Goal: Information Seeking & Learning: Learn about a topic

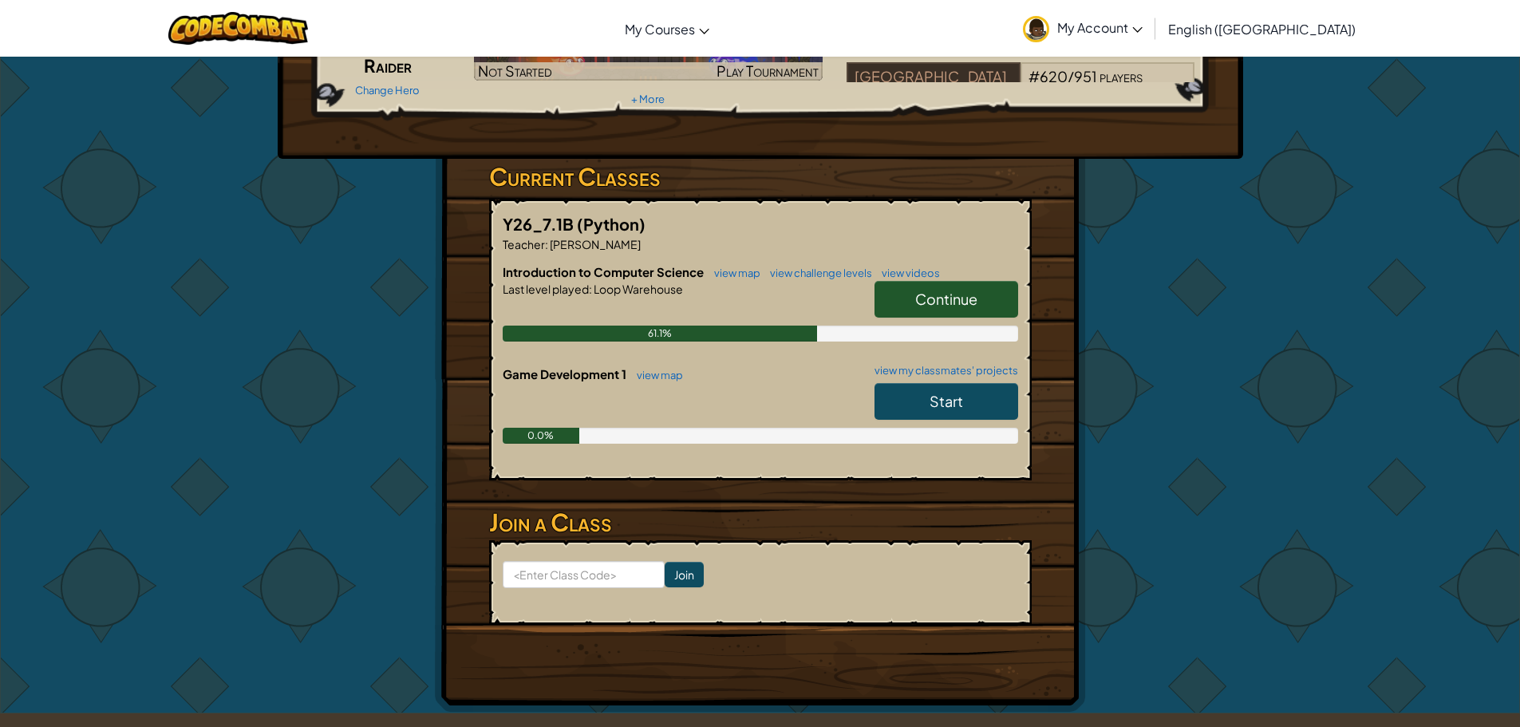
scroll to position [239, 0]
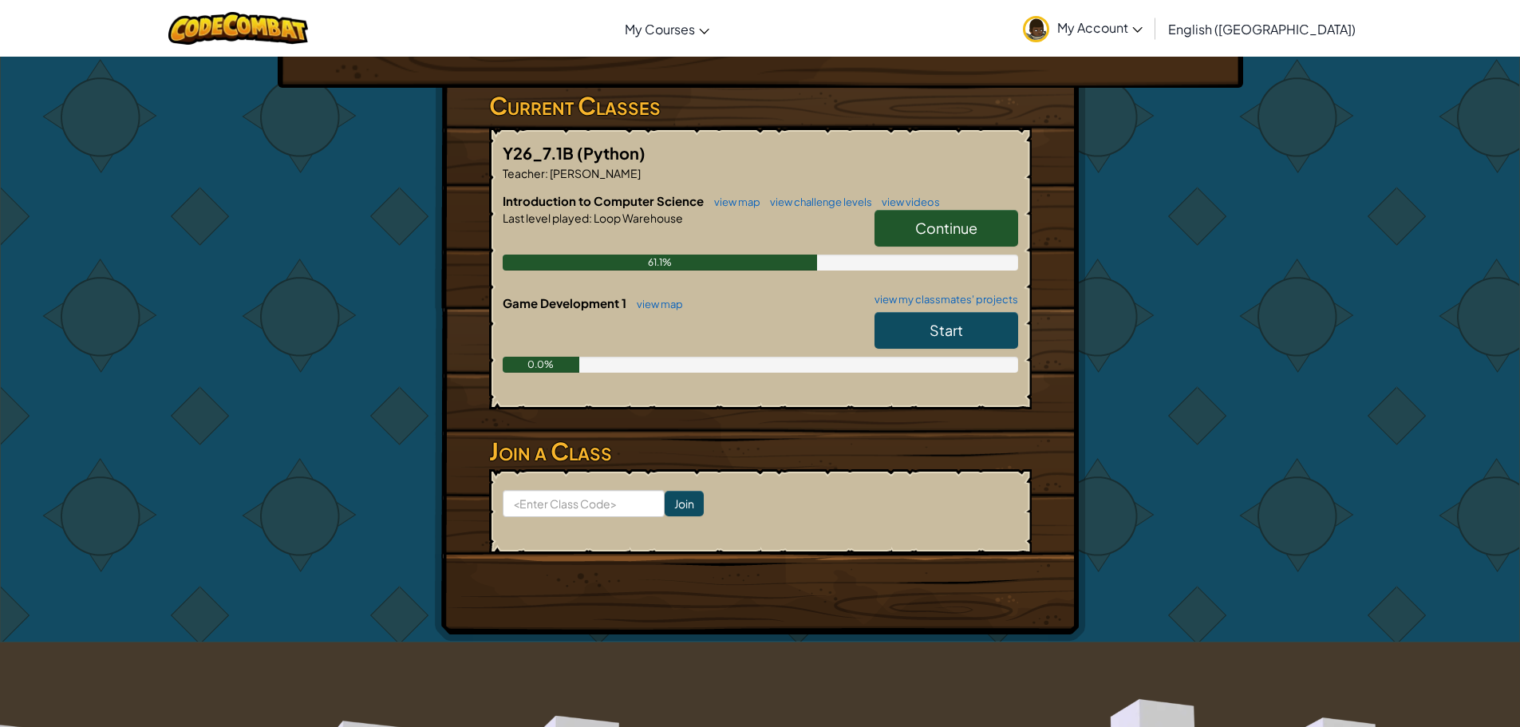
click at [930, 237] on link "Continue" at bounding box center [946, 228] width 144 height 37
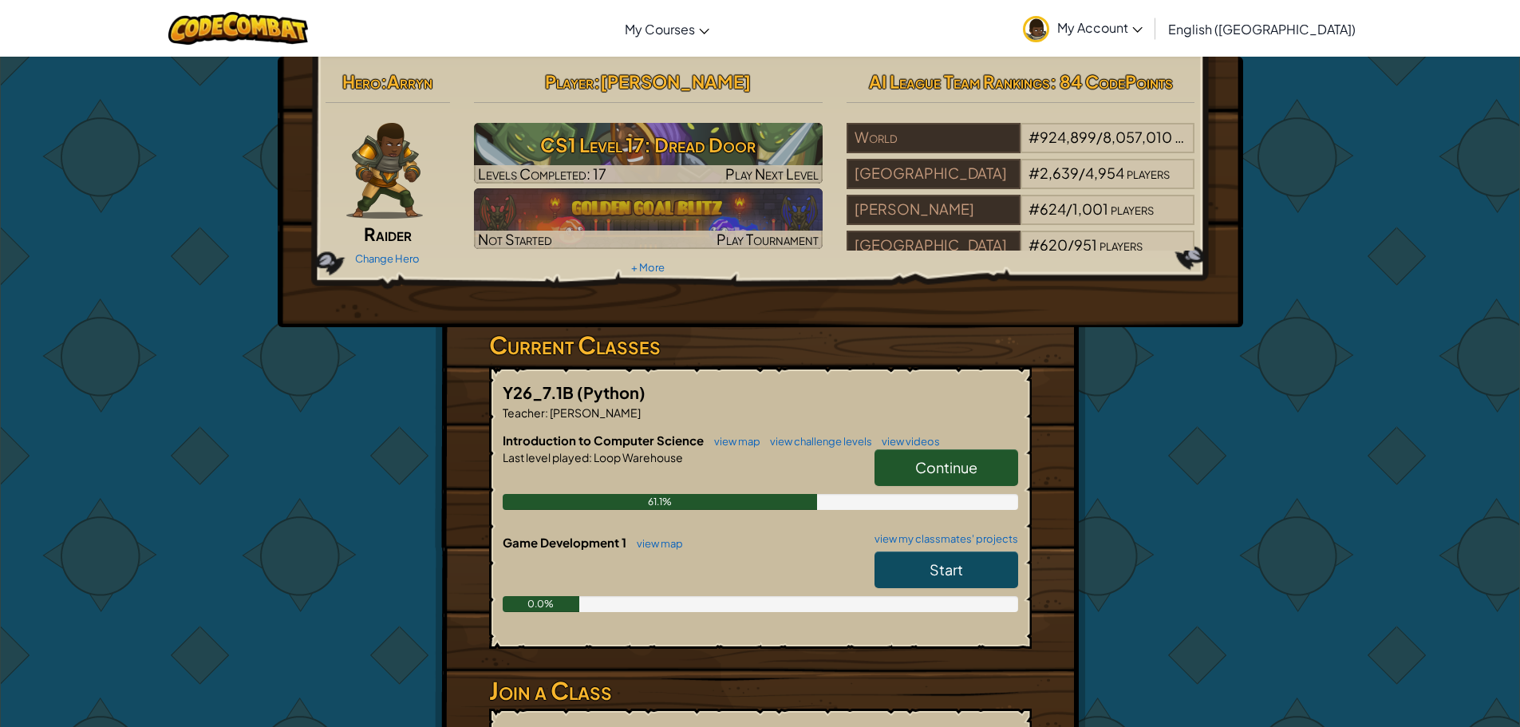
click at [957, 451] on div "Introduction to Computer Science view map view challenge levels view videos Con…" at bounding box center [760, 483] width 515 height 102
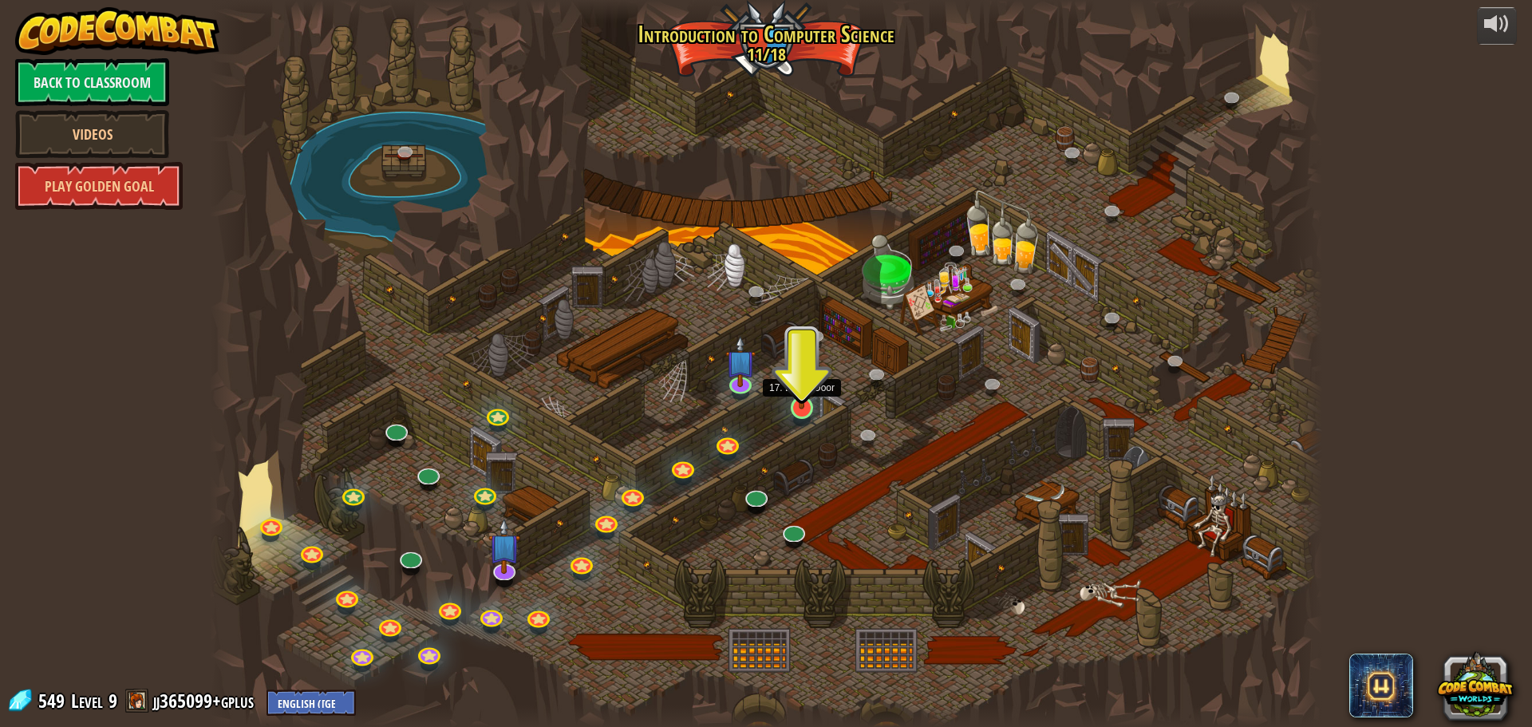
click at [813, 403] on img at bounding box center [802, 375] width 30 height 68
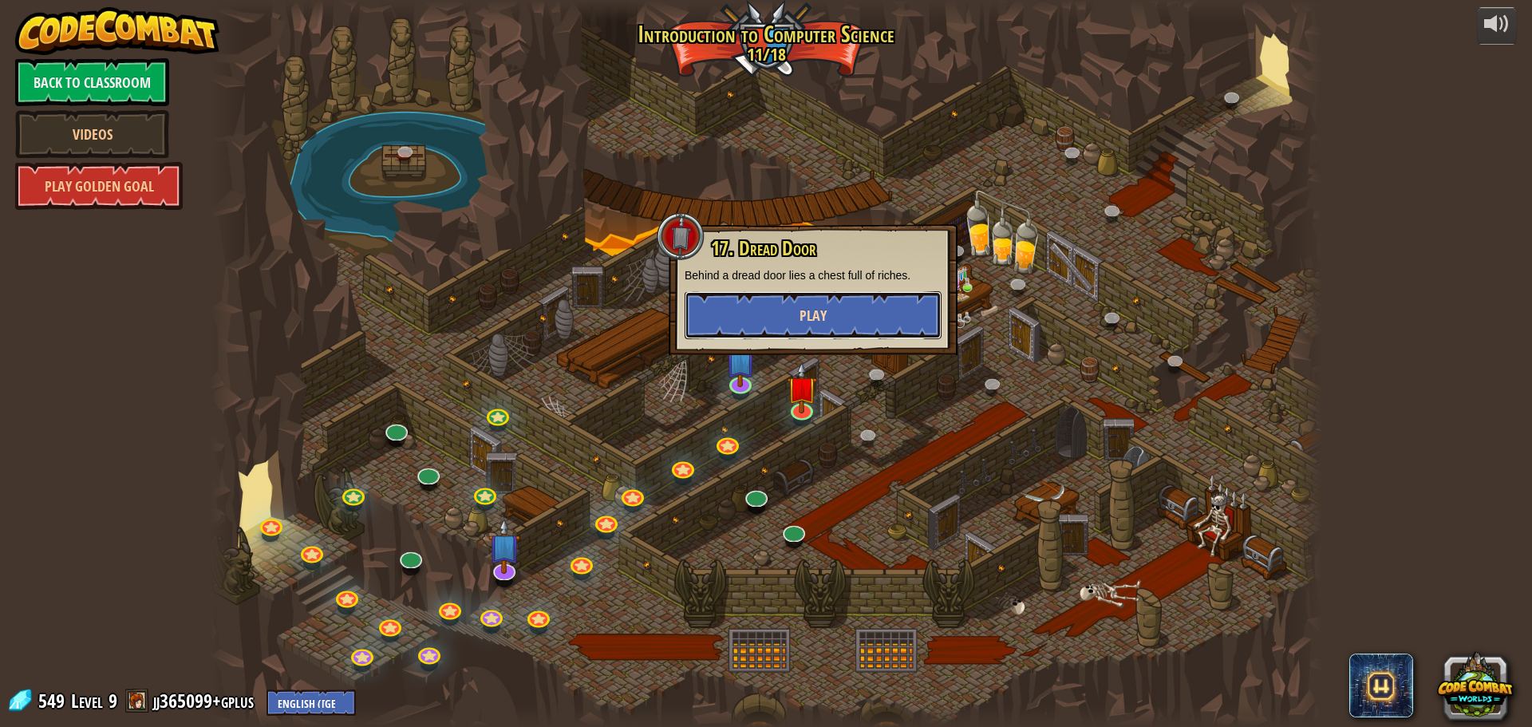
click at [816, 308] on span "Play" at bounding box center [812, 316] width 27 height 20
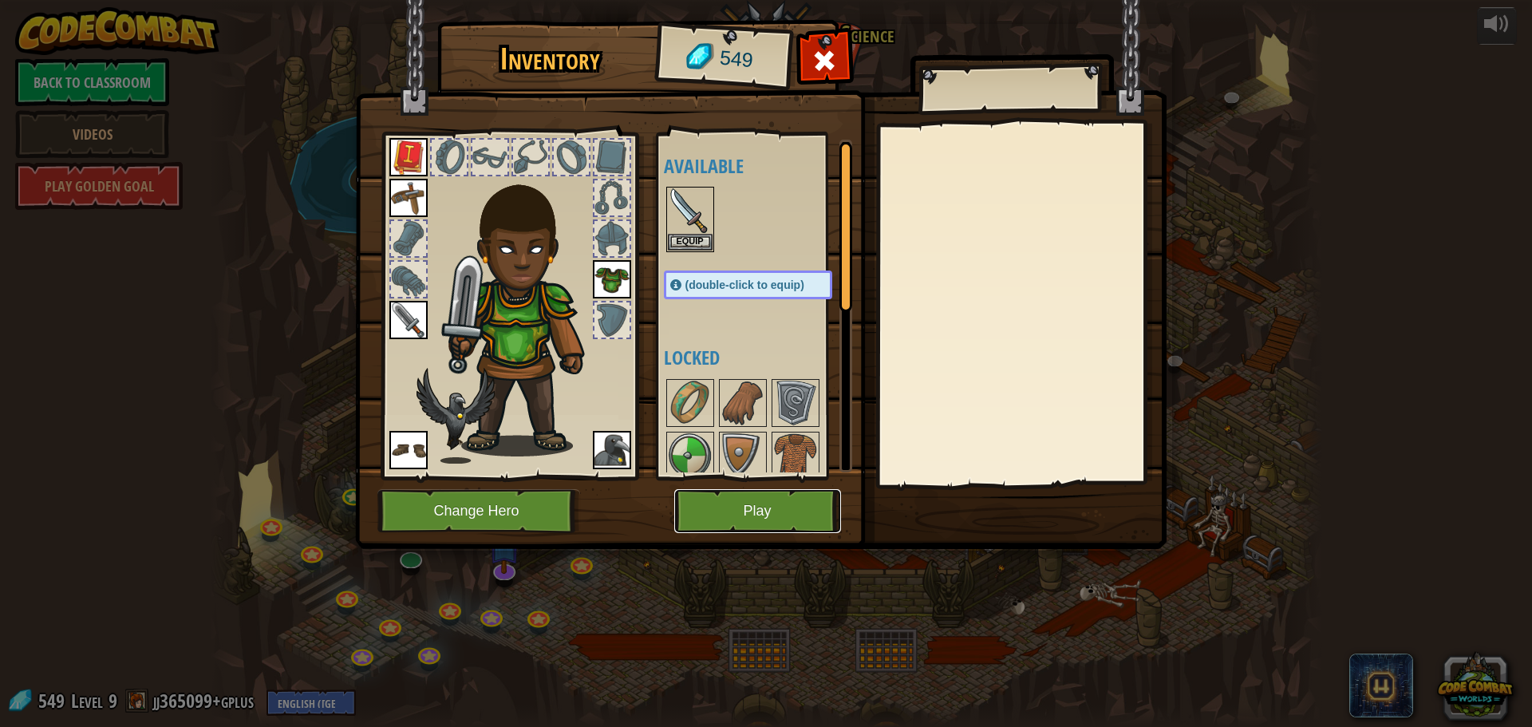
click at [714, 502] on button "Play" at bounding box center [757, 511] width 167 height 44
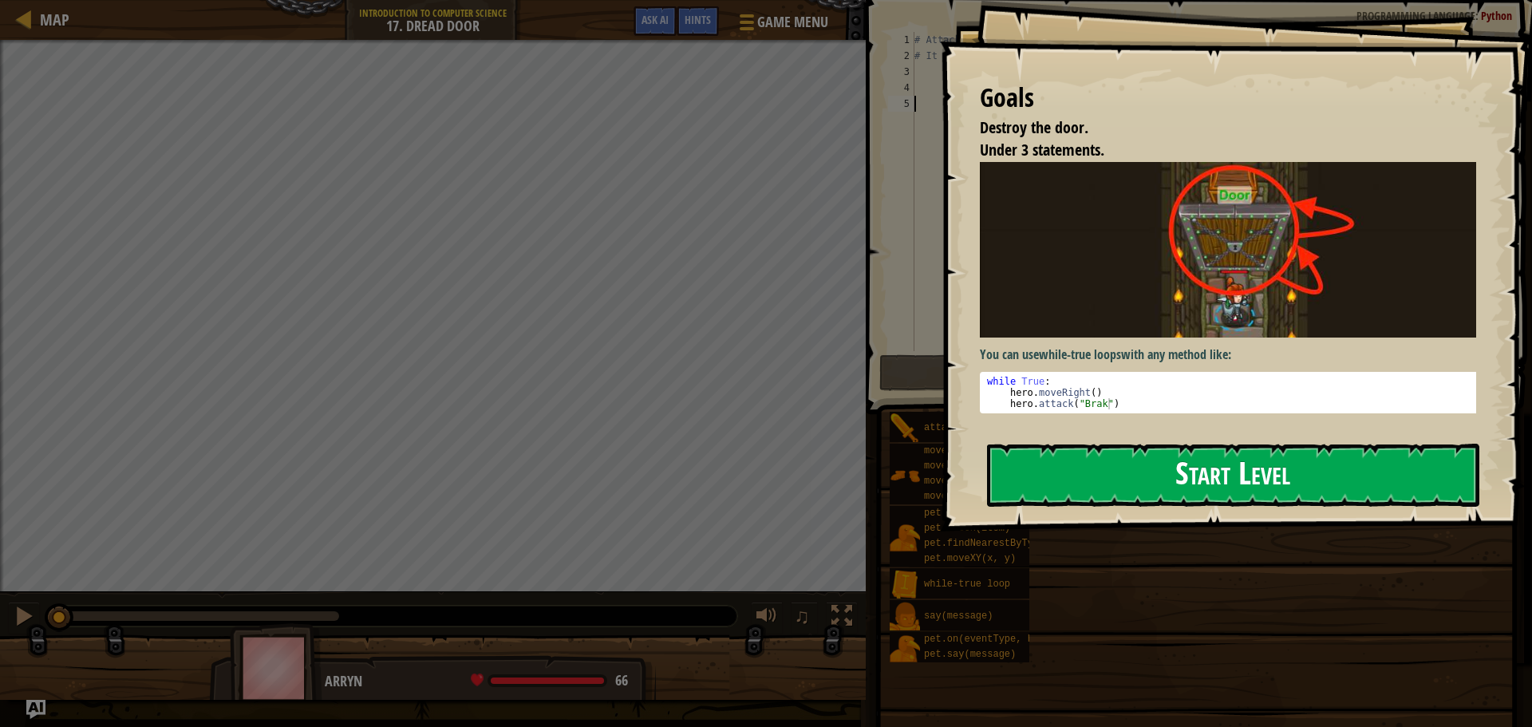
click at [1227, 487] on button "Start Level" at bounding box center [1233, 475] width 492 height 63
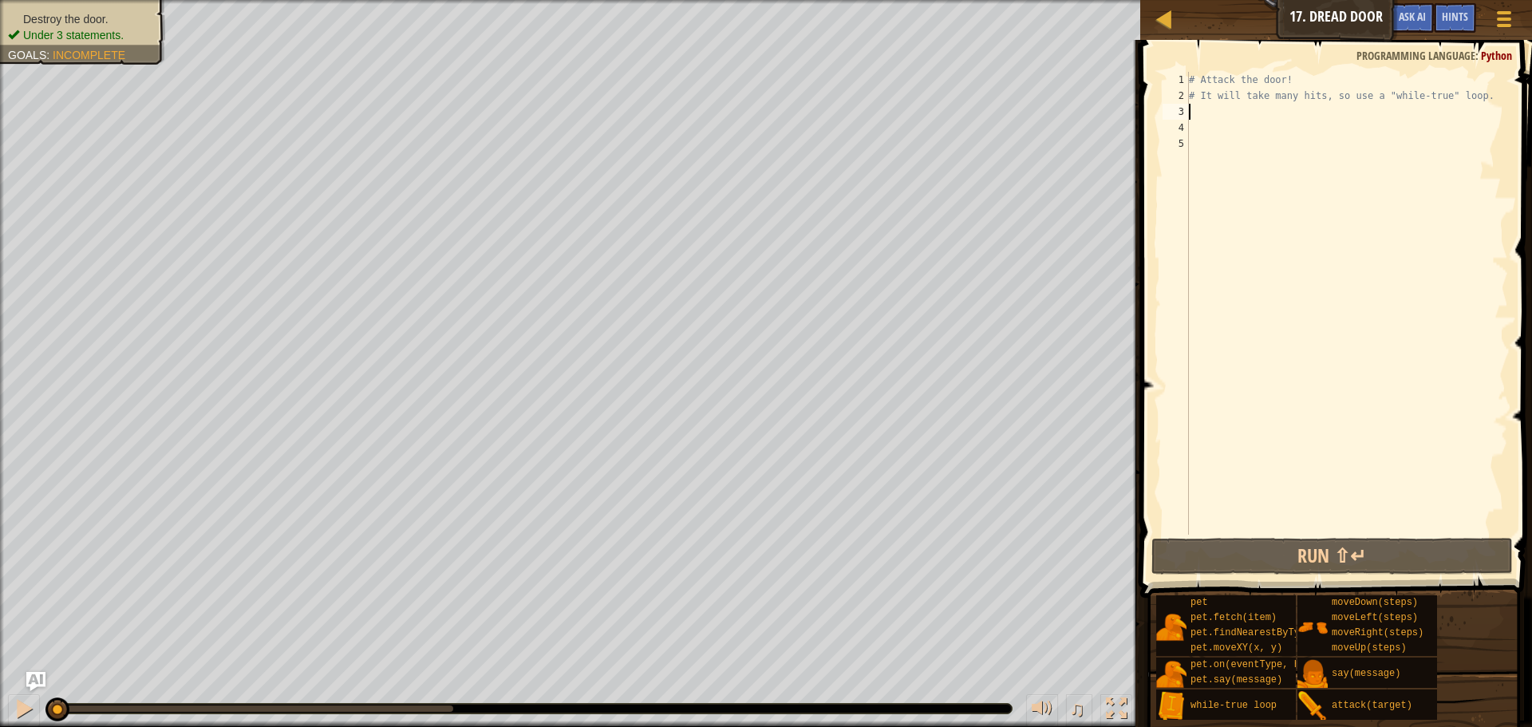
click at [1249, 105] on div "# Attack the door! # It will take many hits, so use a "while-true" loop." at bounding box center [1346, 319] width 322 height 495
type textarea "M"
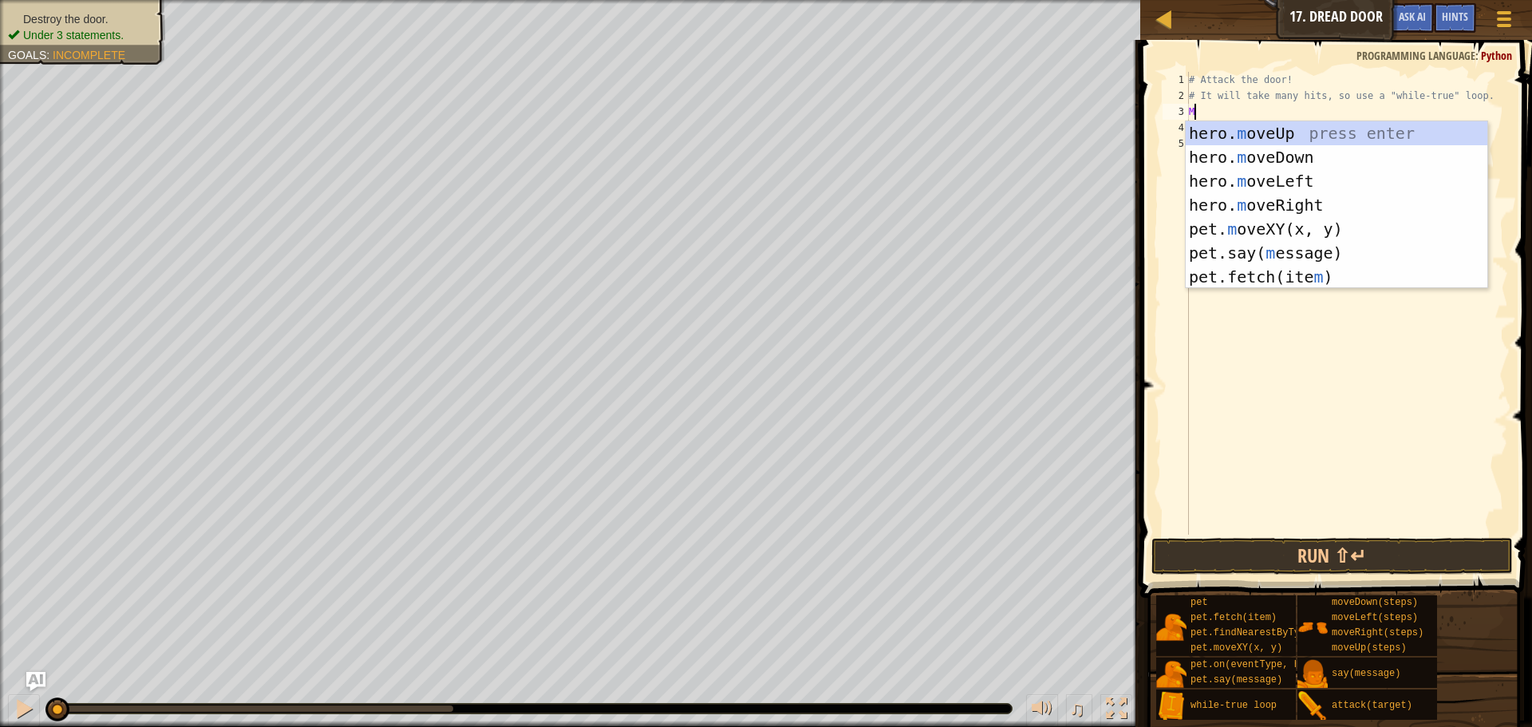
scroll to position [7, 0]
click at [1288, 137] on div "hero. m oveUp press enter hero. m oveDown press enter hero. m oveLeft press ent…" at bounding box center [1336, 228] width 302 height 215
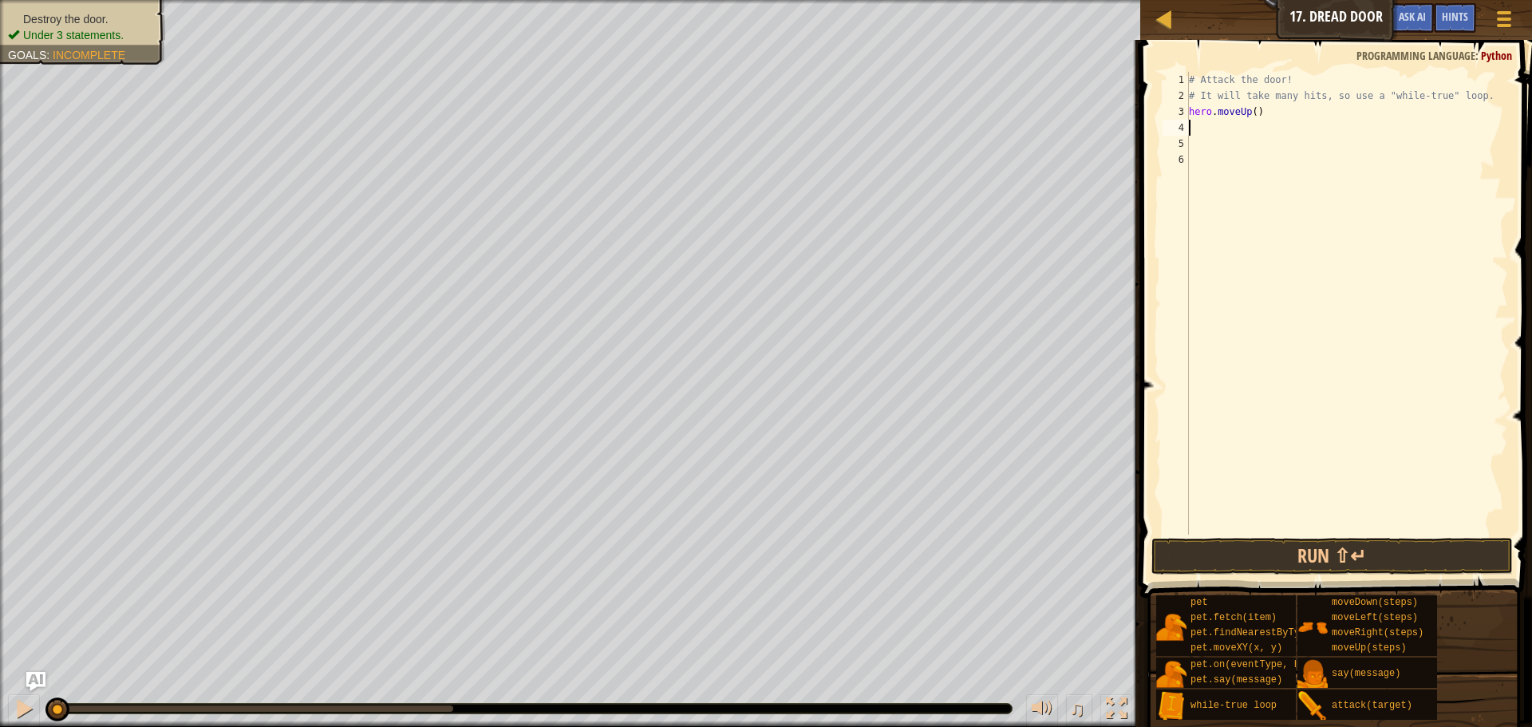
click at [1244, 517] on div "# Attack the door! # It will take many hits, so use a "while-true" loop. hero .…" at bounding box center [1346, 319] width 322 height 495
click at [1237, 547] on button "Run ⇧↵" at bounding box center [1331, 556] width 361 height 37
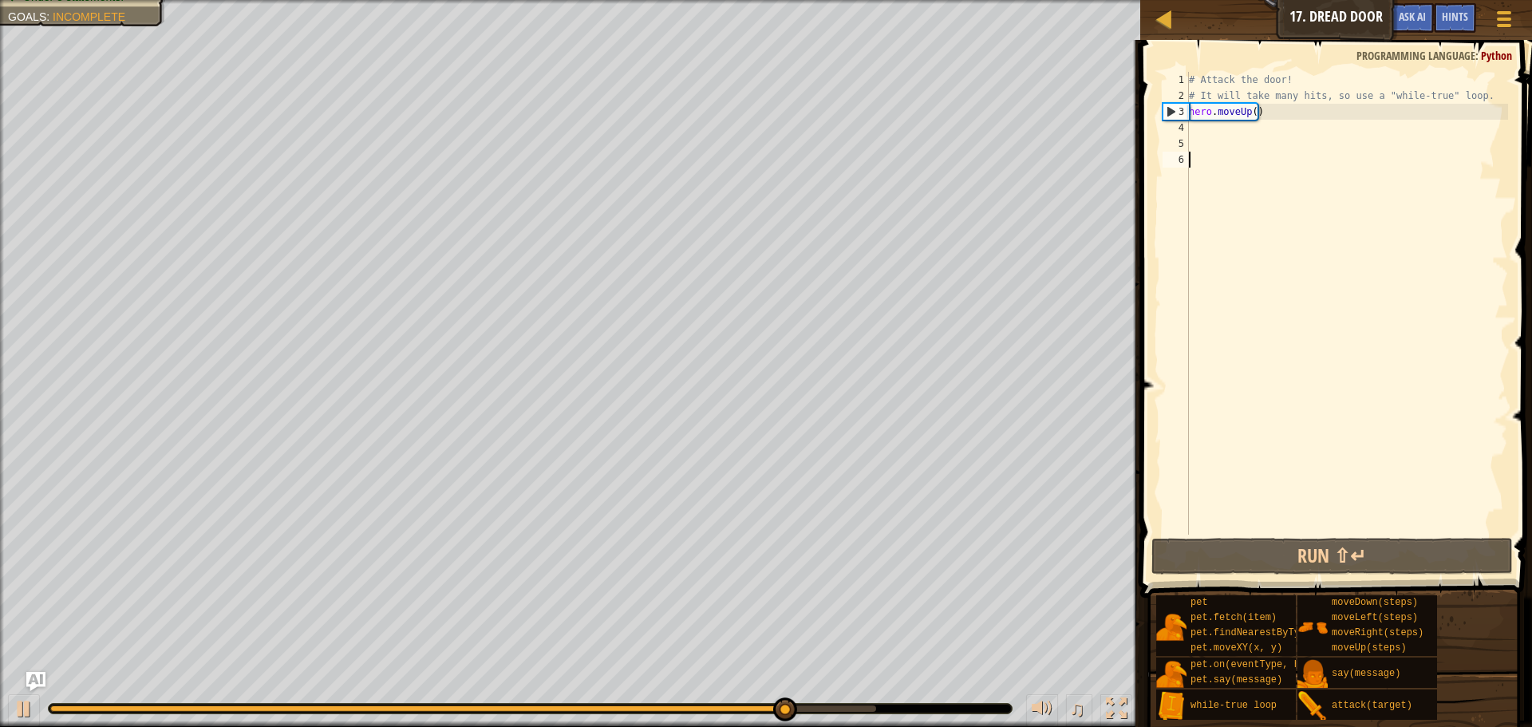
click at [1246, 134] on div "# Attack the door! # It will take many hits, so use a "while-true" loop. hero .…" at bounding box center [1346, 319] width 322 height 495
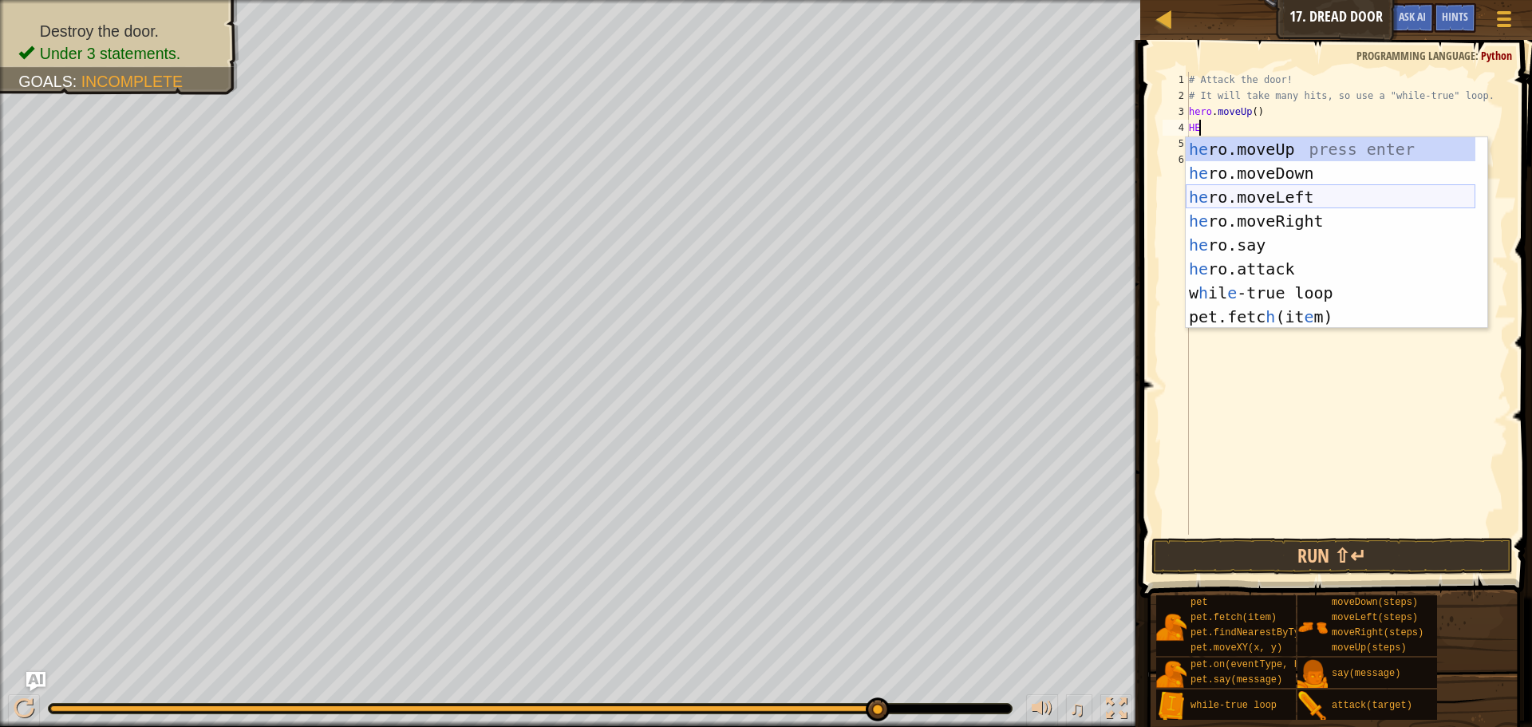
type textarea "H"
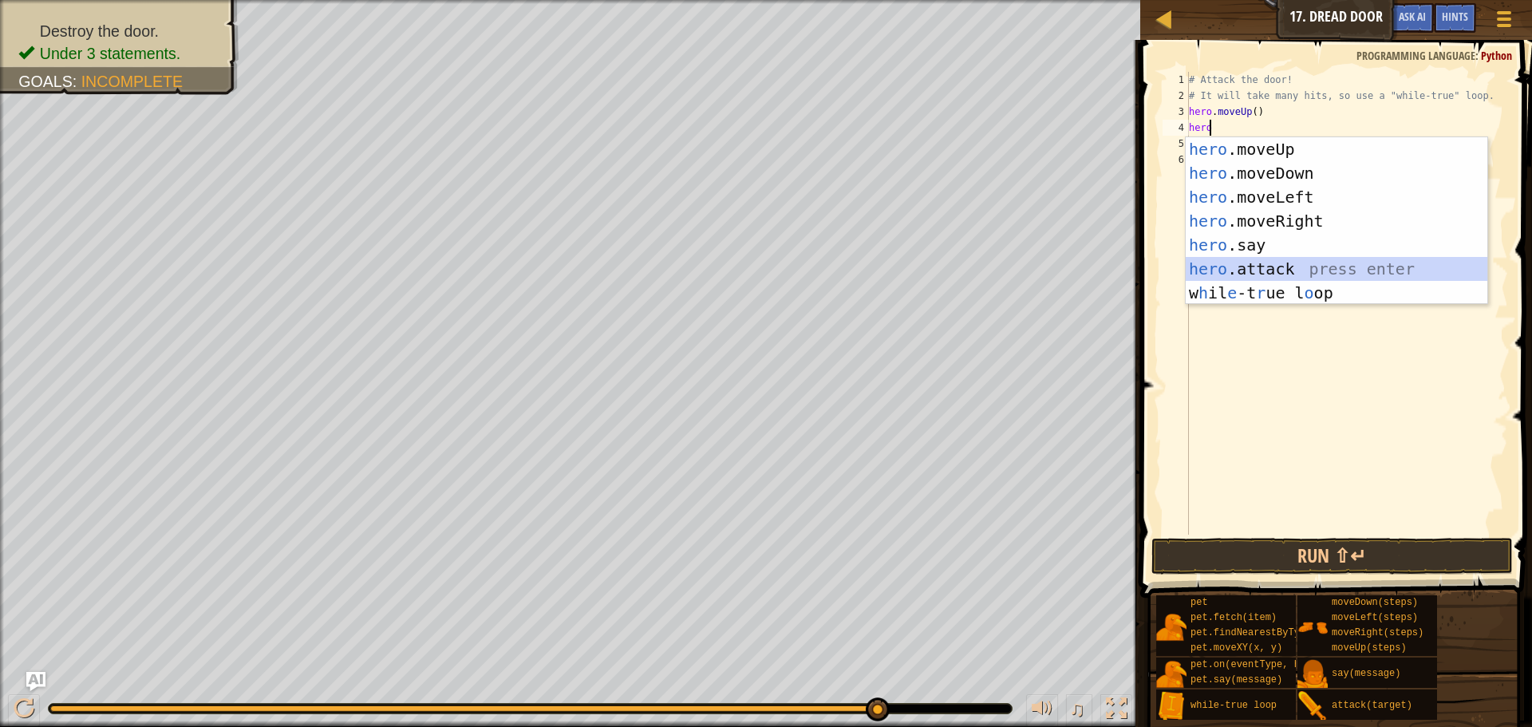
drag, startPoint x: 1280, startPoint y: 266, endPoint x: 1281, endPoint y: 241, distance: 25.5
click at [1281, 260] on div "hero .moveUp press enter hero .moveDown press enter hero .moveLeft press enter …" at bounding box center [1336, 244] width 302 height 215
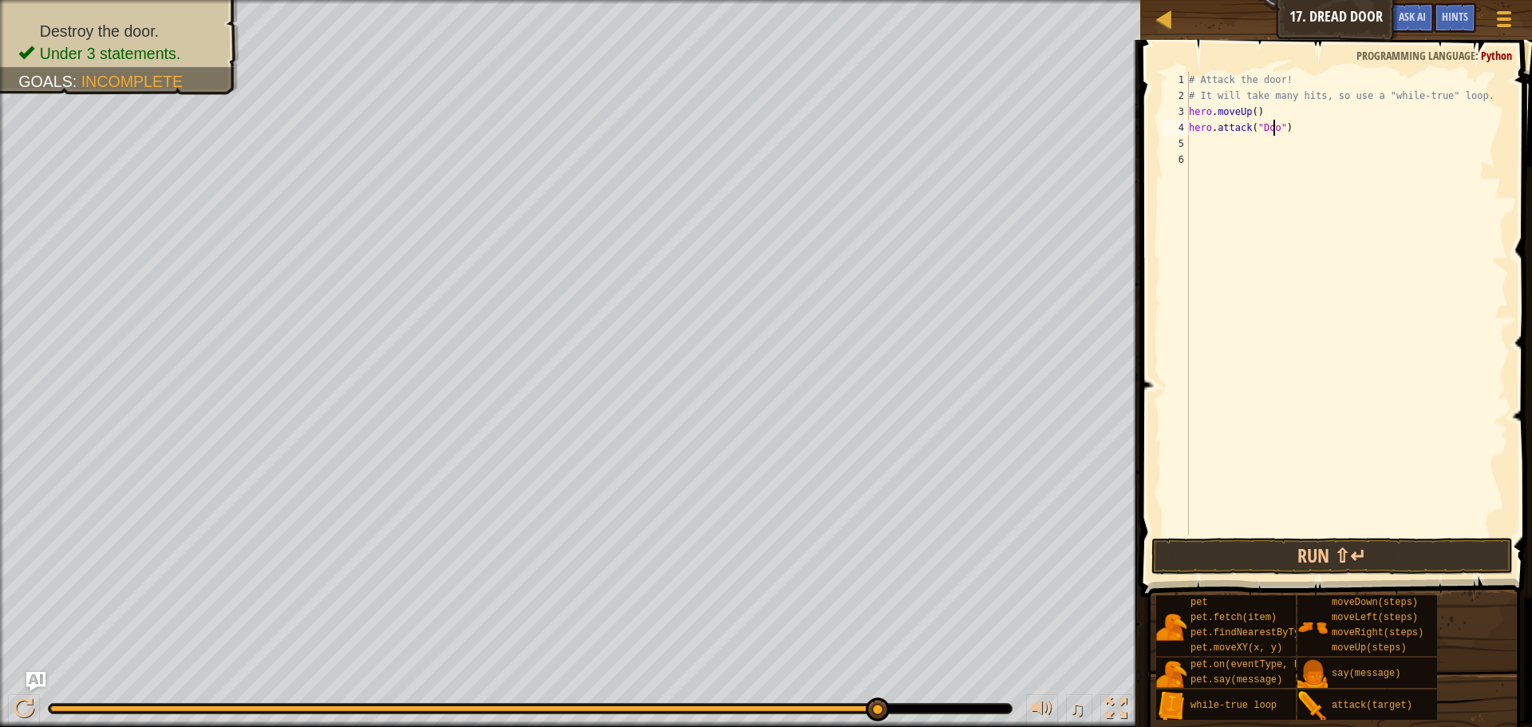
scroll to position [7, 7]
type textarea "hero.attack("Door")"
click at [1359, 554] on button "Run ⇧↵" at bounding box center [1331, 556] width 361 height 37
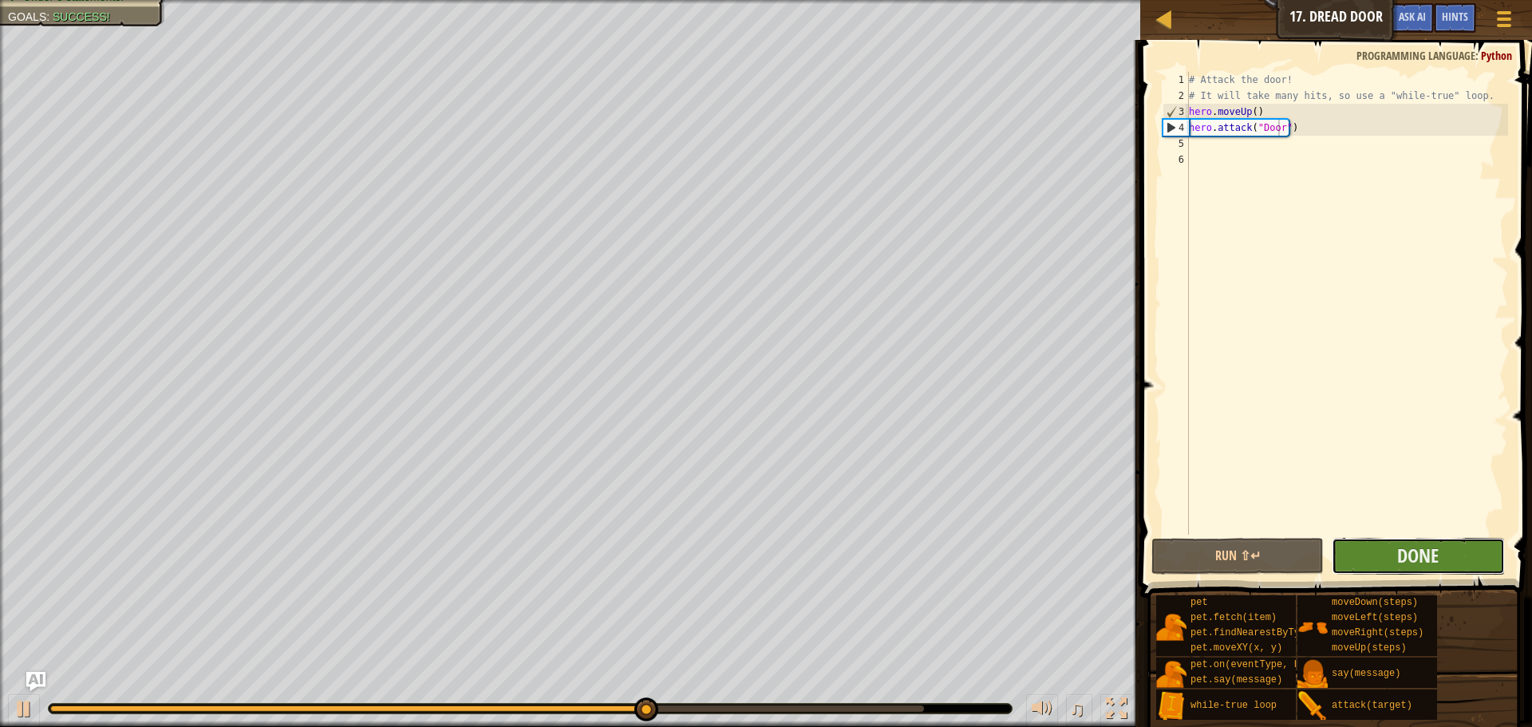
click at [1479, 553] on button "Done" at bounding box center [1417, 556] width 172 height 37
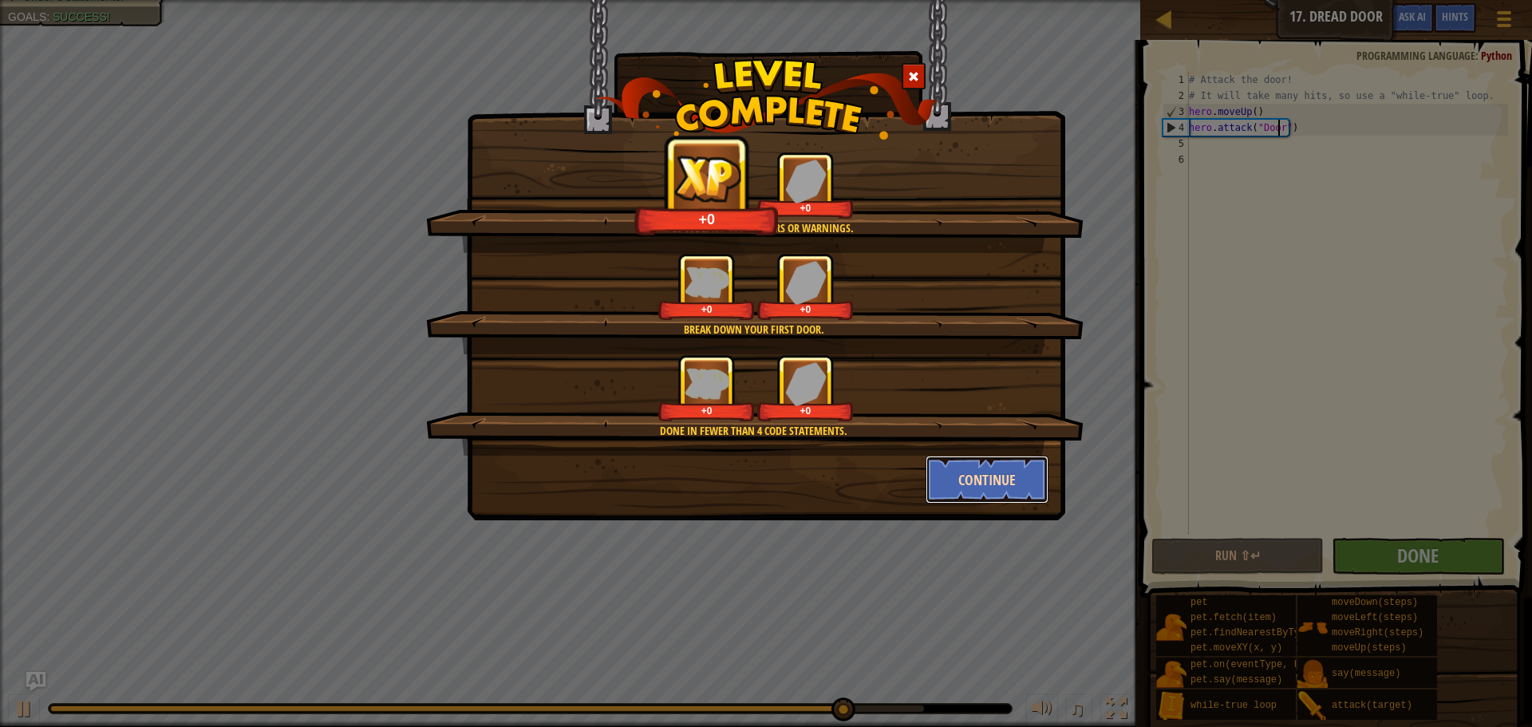
click at [1010, 468] on button "Continue" at bounding box center [987, 480] width 124 height 48
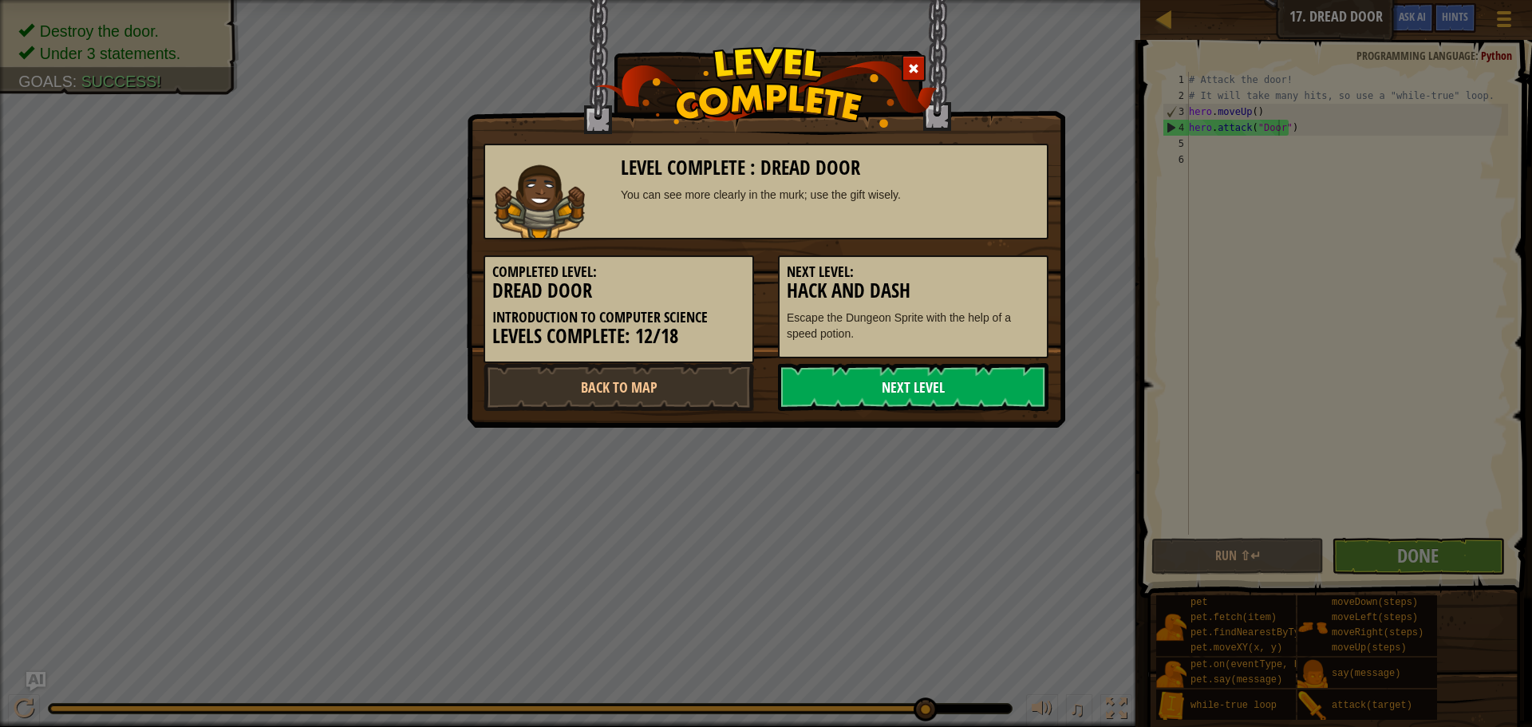
click at [1034, 389] on link "Next Level" at bounding box center [913, 387] width 270 height 48
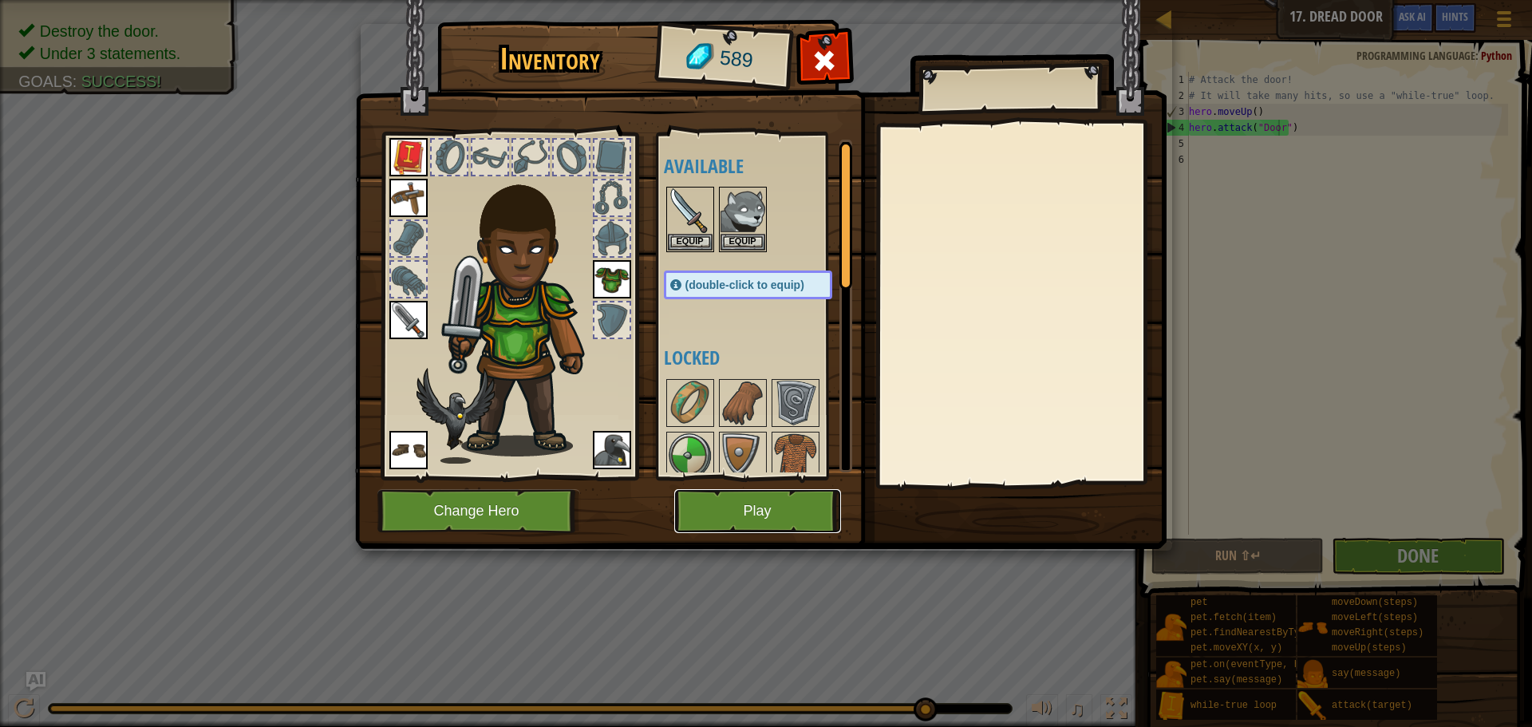
click at [713, 521] on button "Play" at bounding box center [757, 511] width 167 height 44
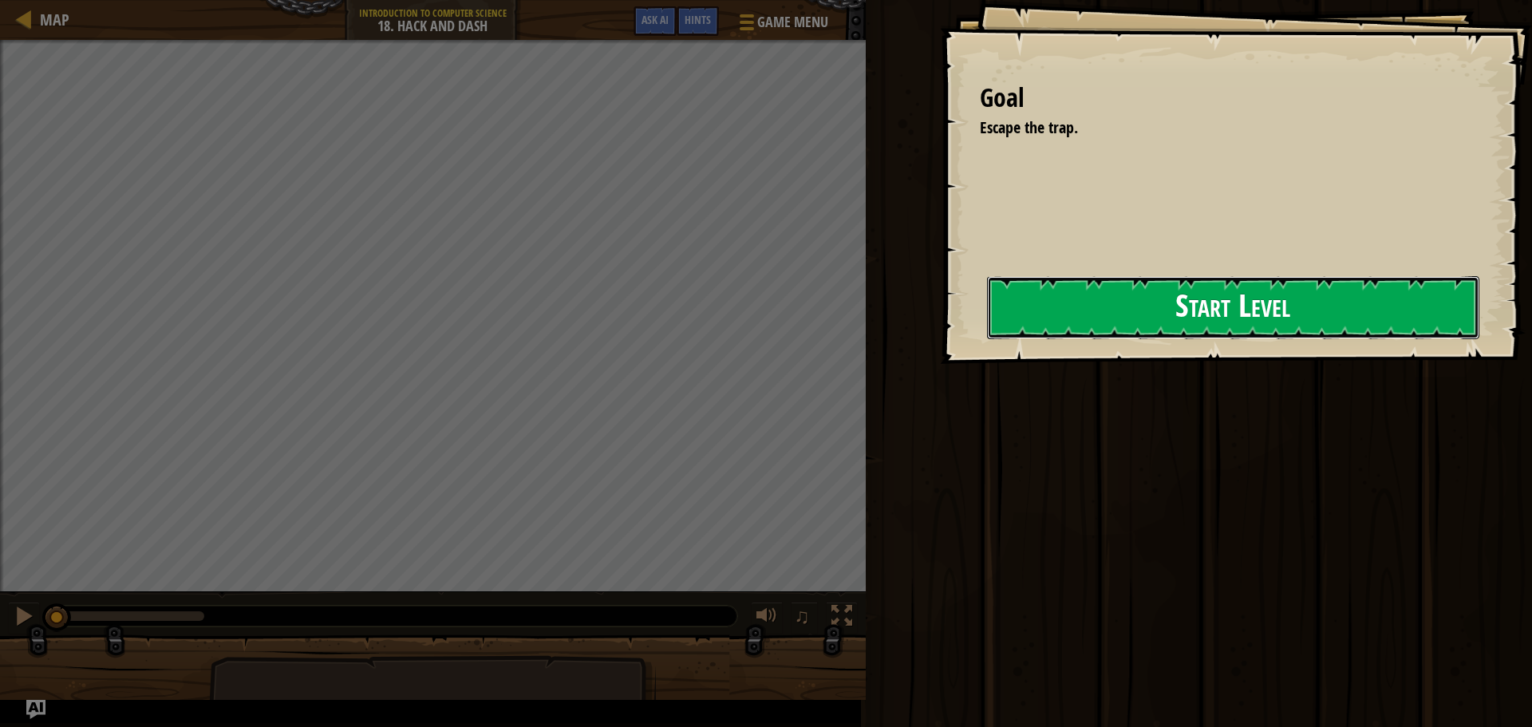
click at [987, 331] on button "Start Level" at bounding box center [1233, 307] width 492 height 63
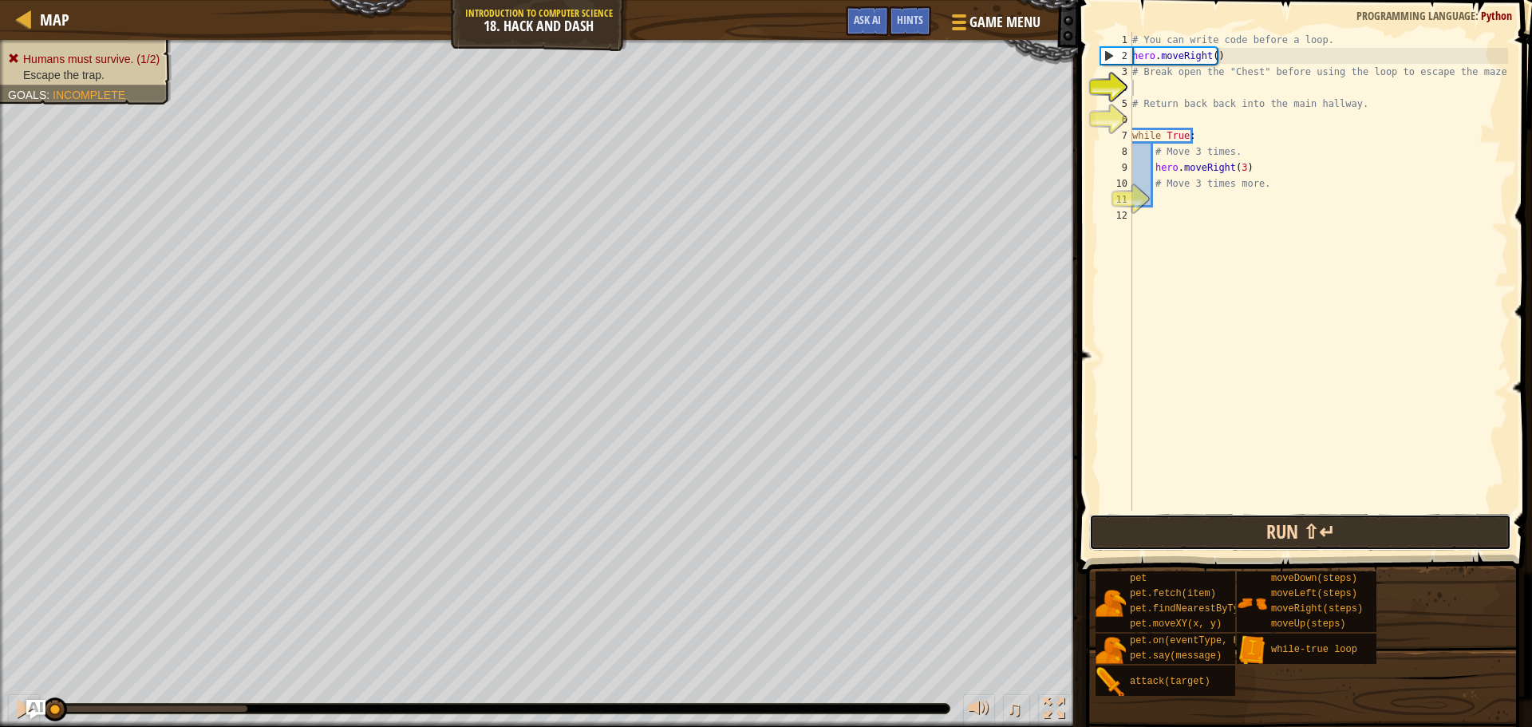
click at [1308, 523] on button "Run ⇧↵" at bounding box center [1300, 532] width 422 height 37
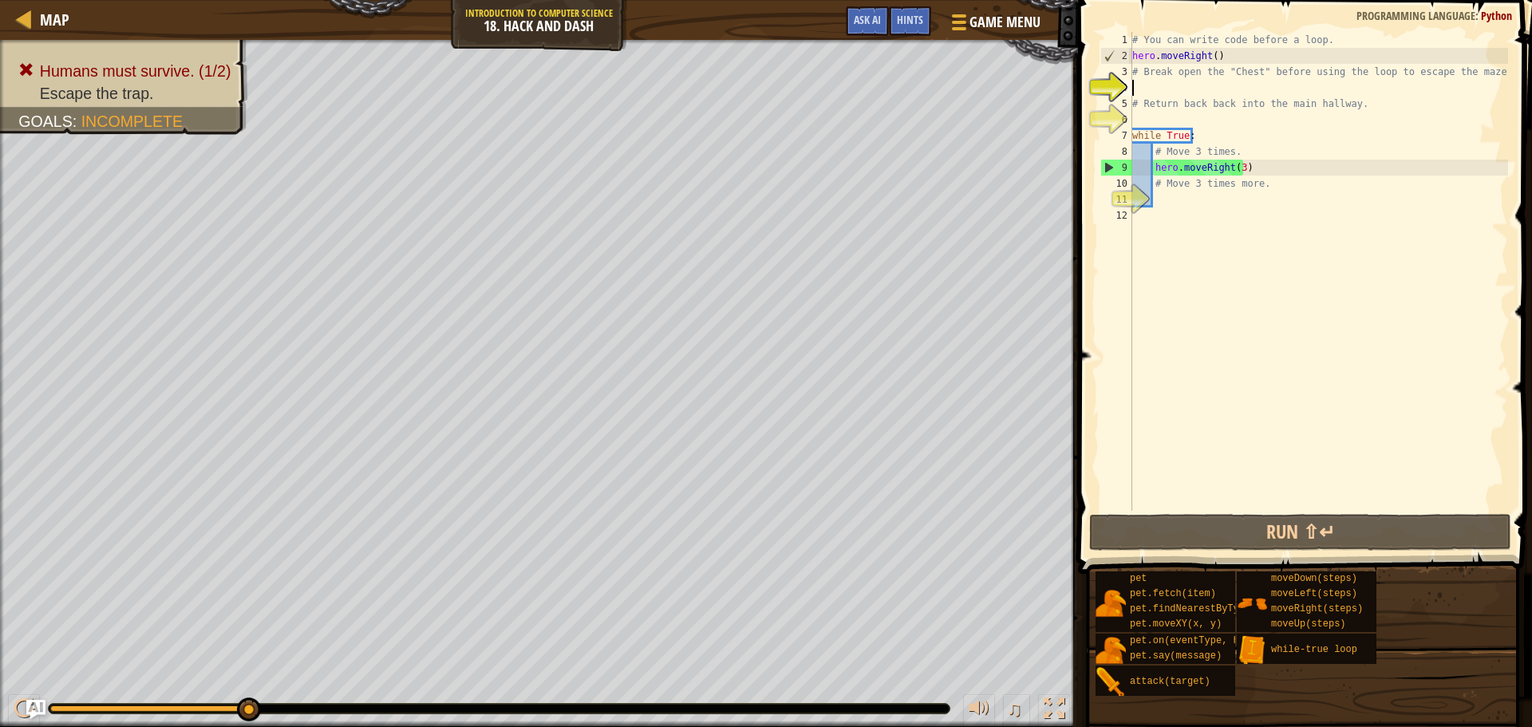
drag, startPoint x: 1201, startPoint y: 189, endPoint x: 1220, endPoint y: 189, distance: 19.1
click at [1212, 189] on div "# You can write code before a loop. hero . moveRight ( ) # Break open the "Ches…" at bounding box center [1318, 287] width 379 height 511
click at [1263, 185] on div "# You can write code before a loop. hero . moveRight ( ) # Break open the "Ches…" at bounding box center [1318, 287] width 379 height 511
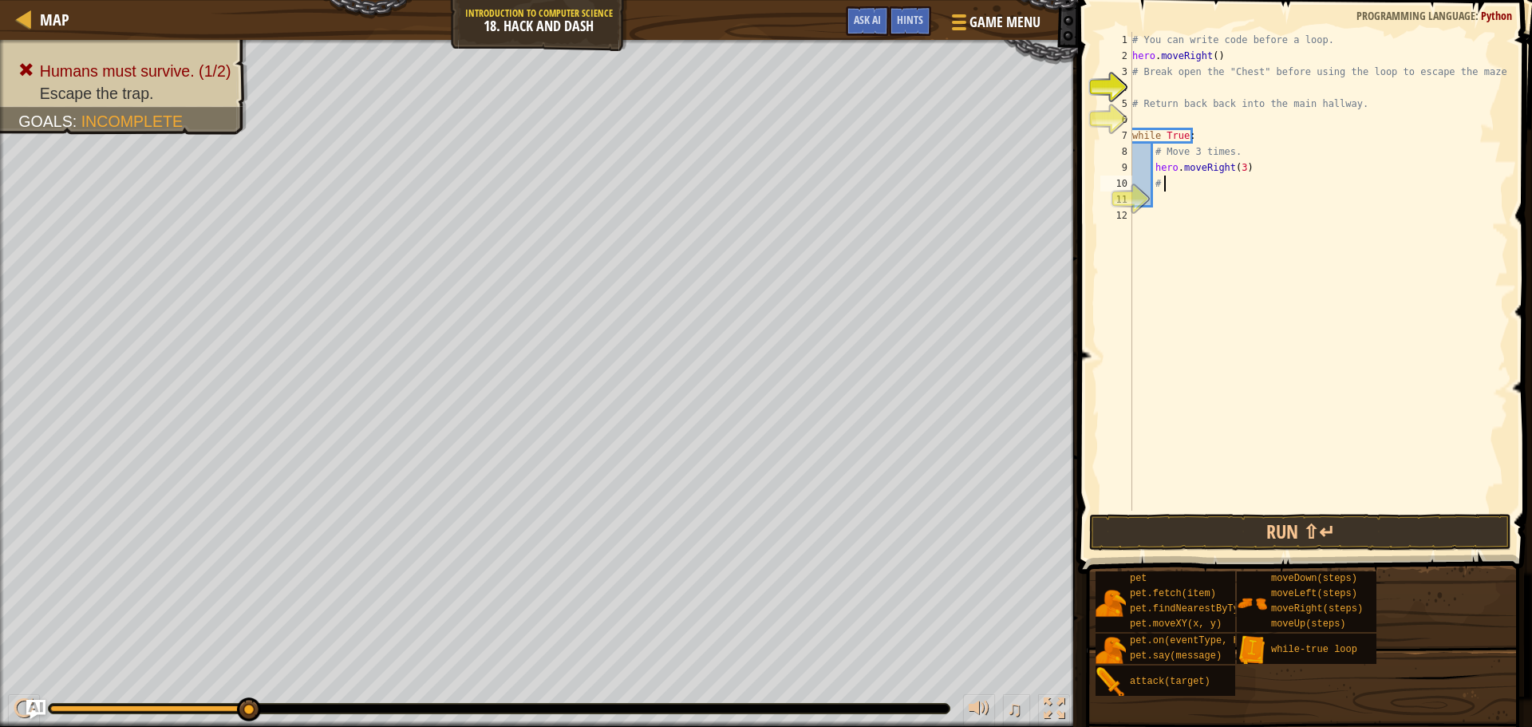
type textarea "#"
type textarea "mo"
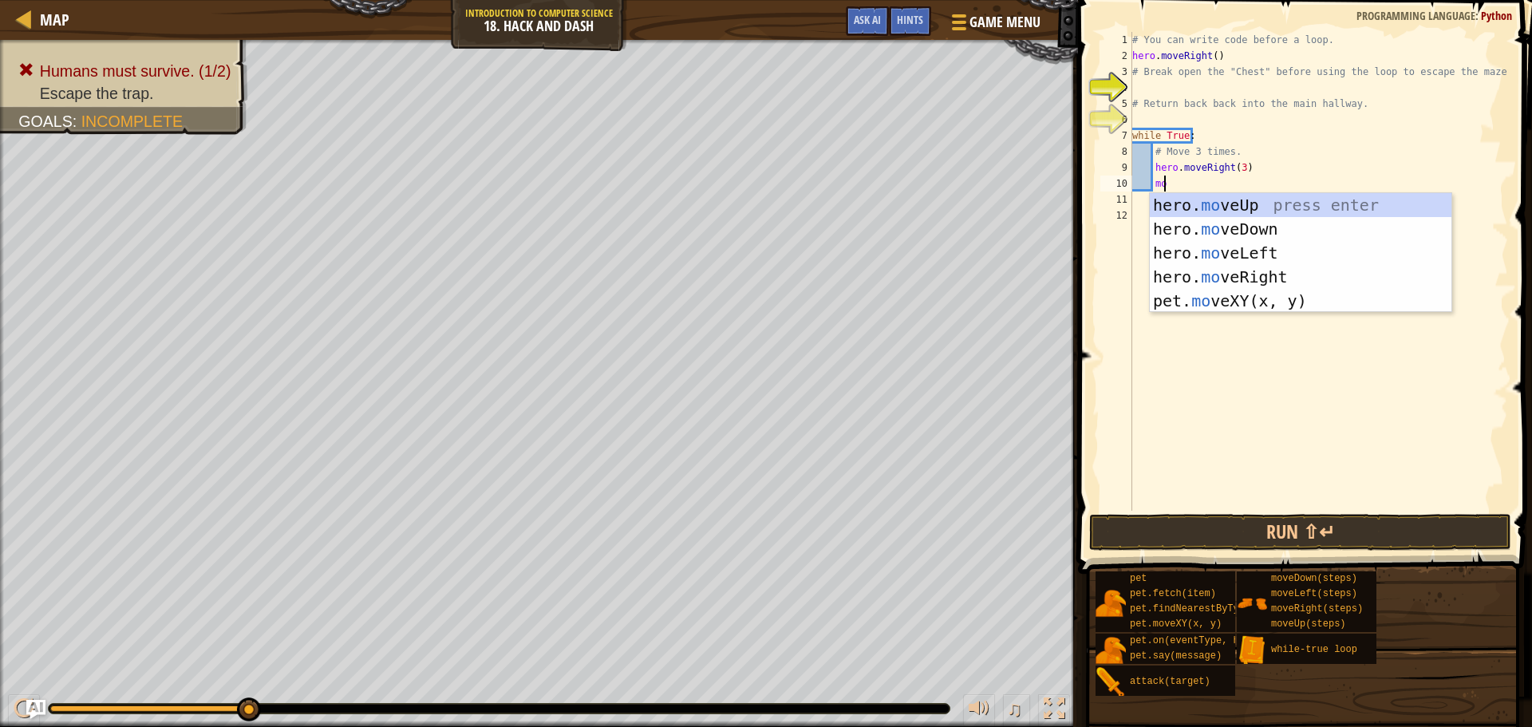
scroll to position [7, 2]
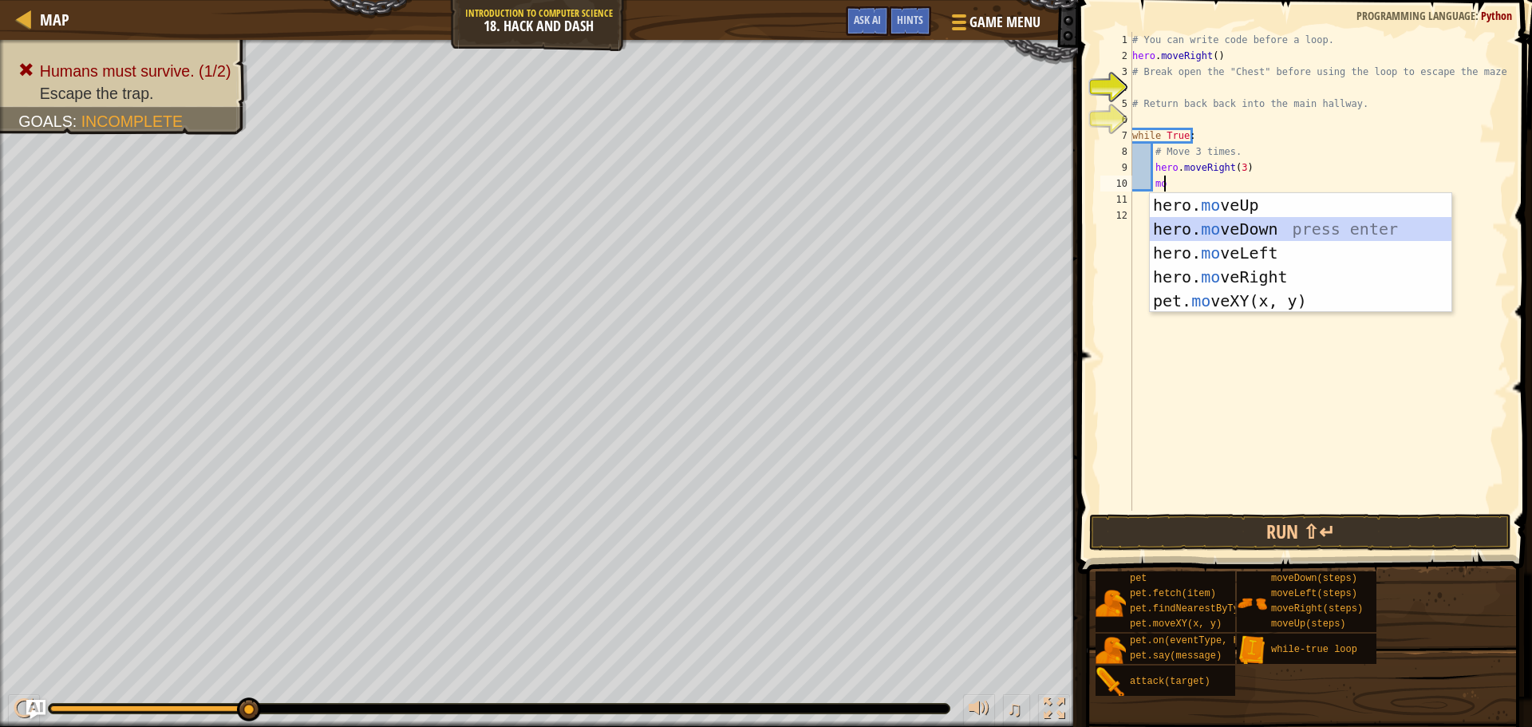
click at [1318, 233] on div "hero. mo veUp press enter hero. mo veDown press enter hero. mo veLeft press ent…" at bounding box center [1301, 277] width 302 height 168
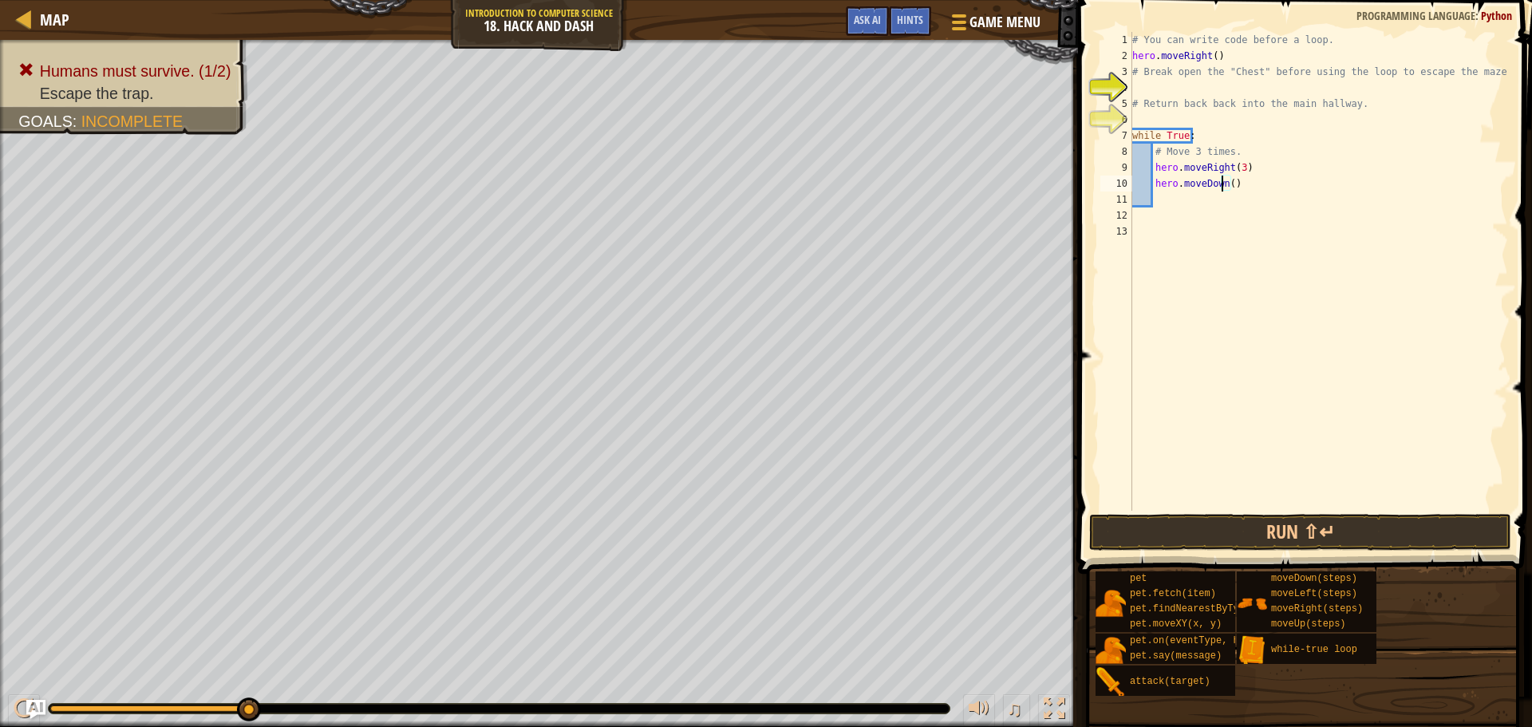
click at [1224, 183] on div "# You can write code before a loop. hero . moveRight ( ) # Break open the "Ches…" at bounding box center [1318, 287] width 379 height 511
click at [1223, 185] on div "# You can write code before a loop. hero . moveRight ( ) # Break open the "Ches…" at bounding box center [1318, 287] width 379 height 511
click at [1229, 183] on div "# You can write code before a loop. hero . moveRight ( ) # Break open the "Ches…" at bounding box center [1318, 287] width 379 height 511
click at [1225, 187] on div "# You can write code before a loop. hero . moveRight ( ) # Break open the "Ches…" at bounding box center [1318, 287] width 379 height 511
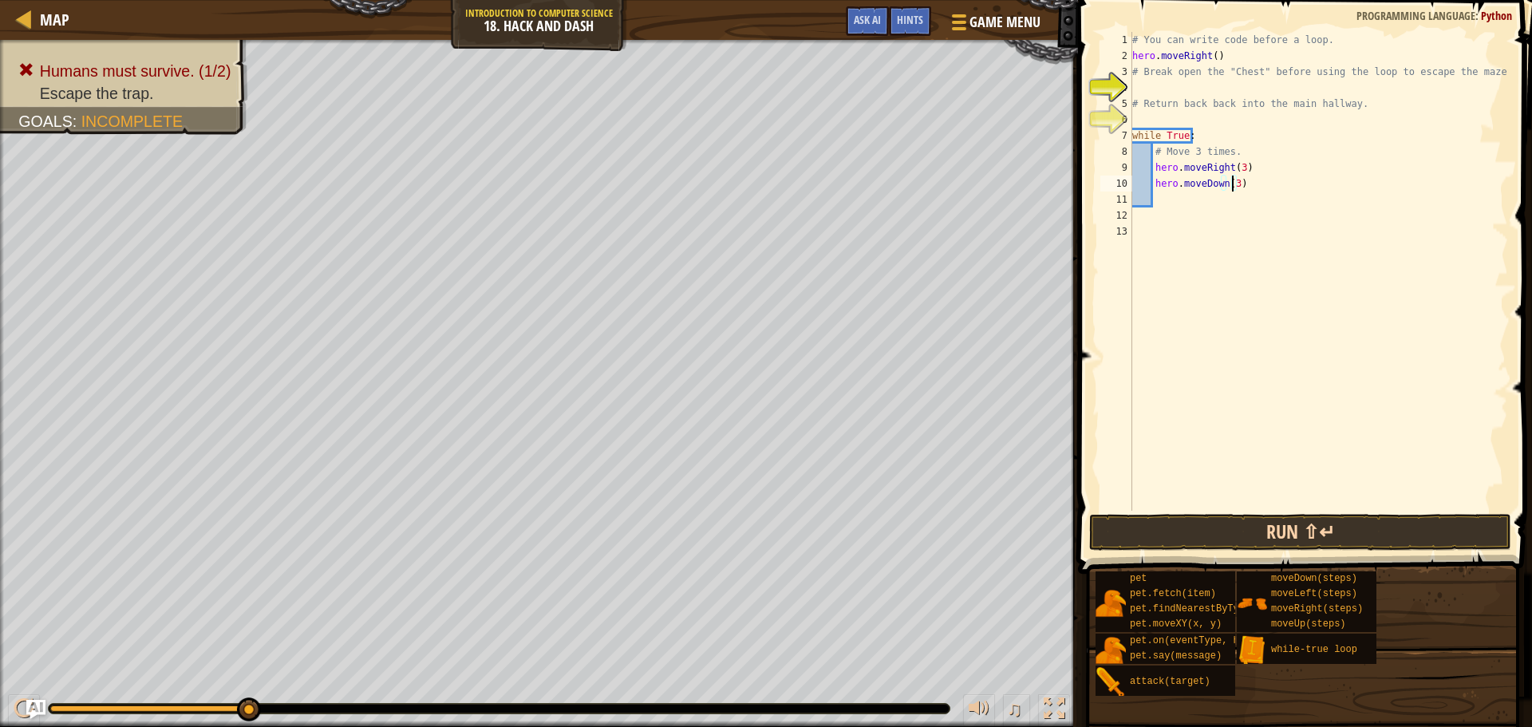
type textarea "hero.moveDown(3)"
click at [1097, 527] on button "Run ⇧↵" at bounding box center [1300, 532] width 422 height 37
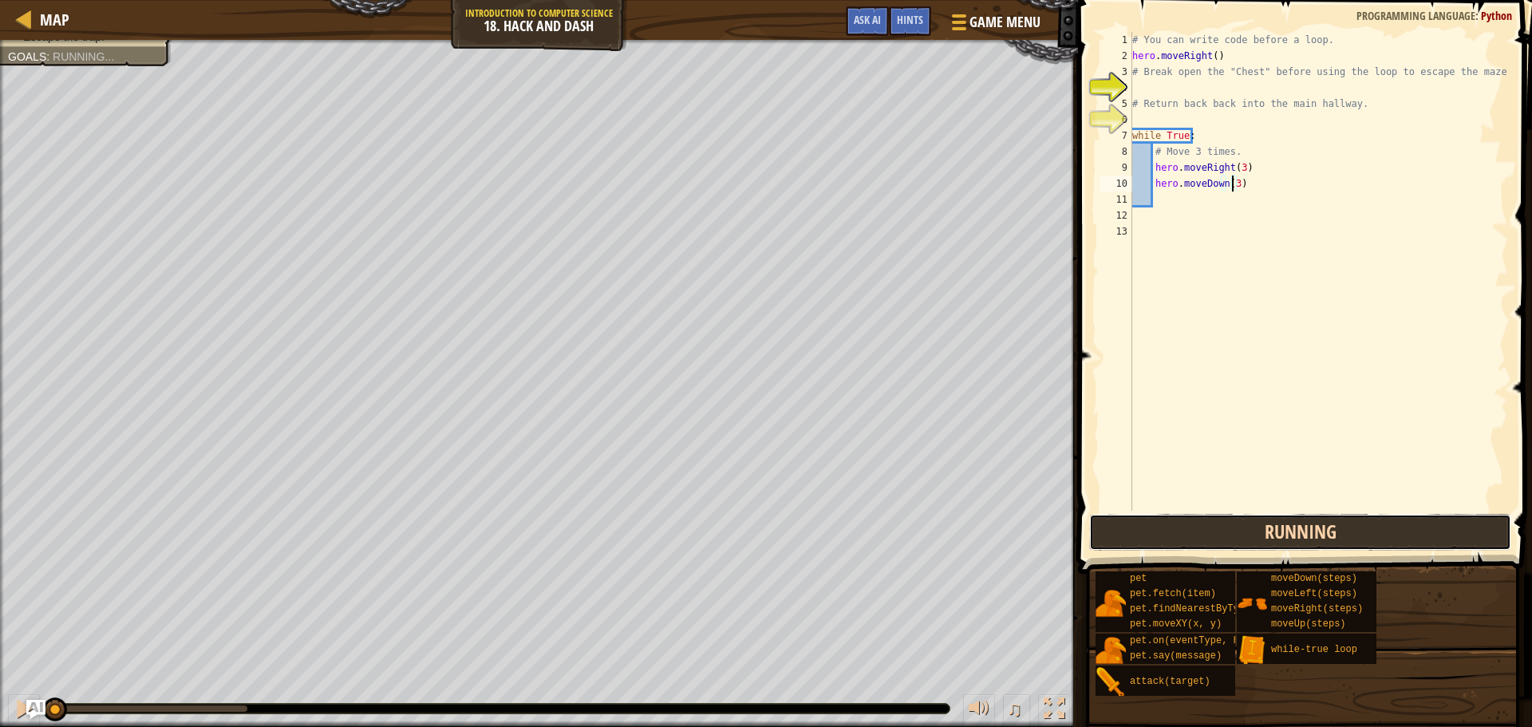
click at [1097, 527] on button "Running" at bounding box center [1300, 532] width 422 height 37
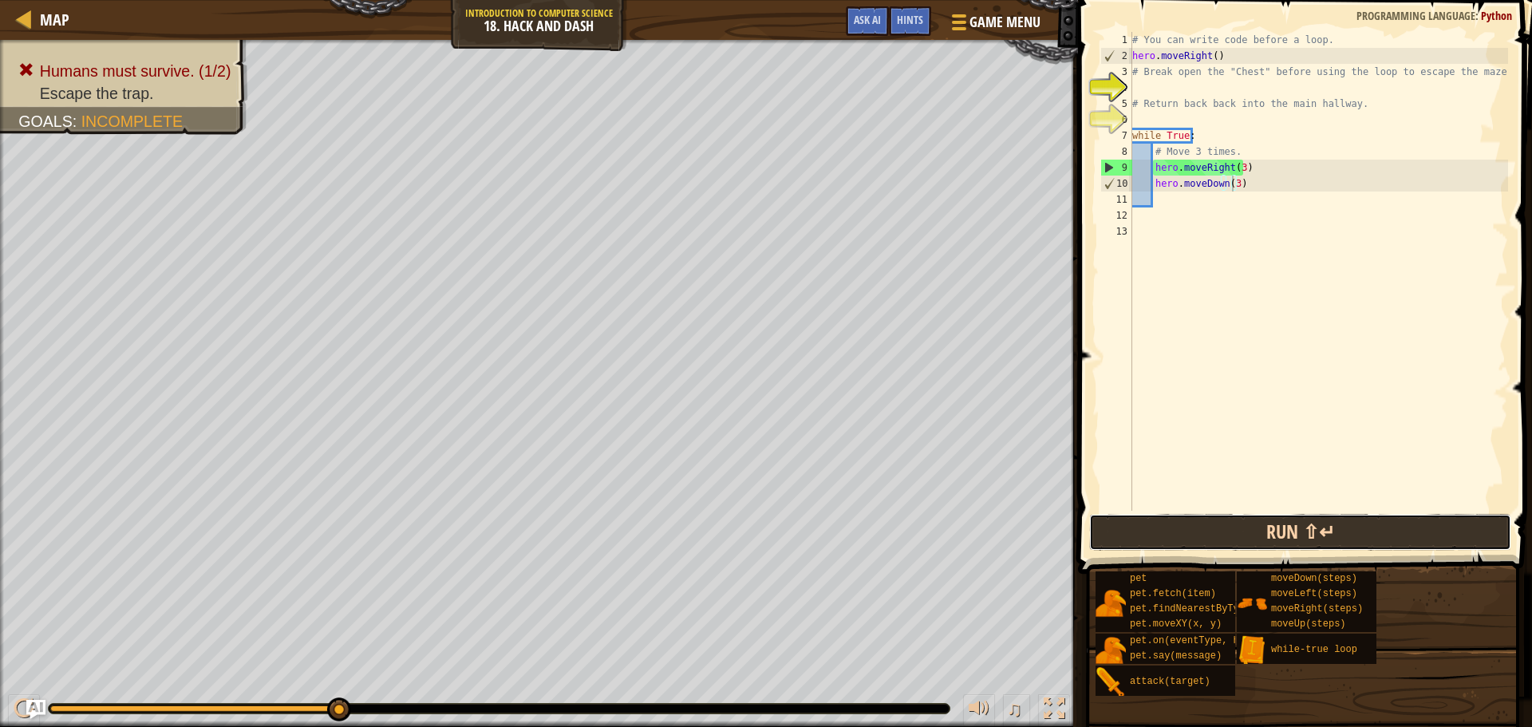
click at [1238, 529] on button "Run ⇧↵" at bounding box center [1300, 532] width 422 height 37
click at [1250, 519] on button "Run ⇧↵" at bounding box center [1300, 532] width 422 height 37
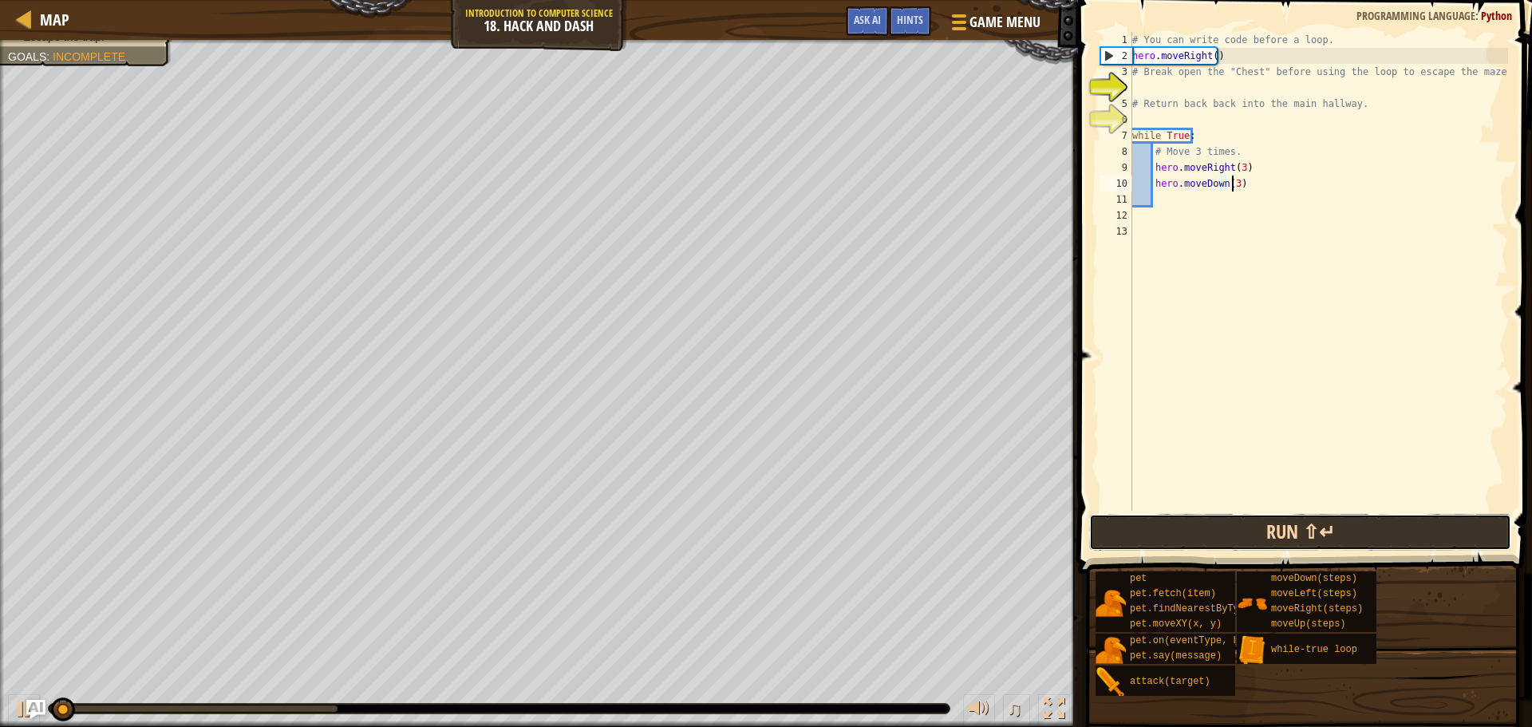
click at [1250, 519] on button "Run ⇧↵" at bounding box center [1300, 532] width 422 height 37
